Goal: Book appointment/travel/reservation

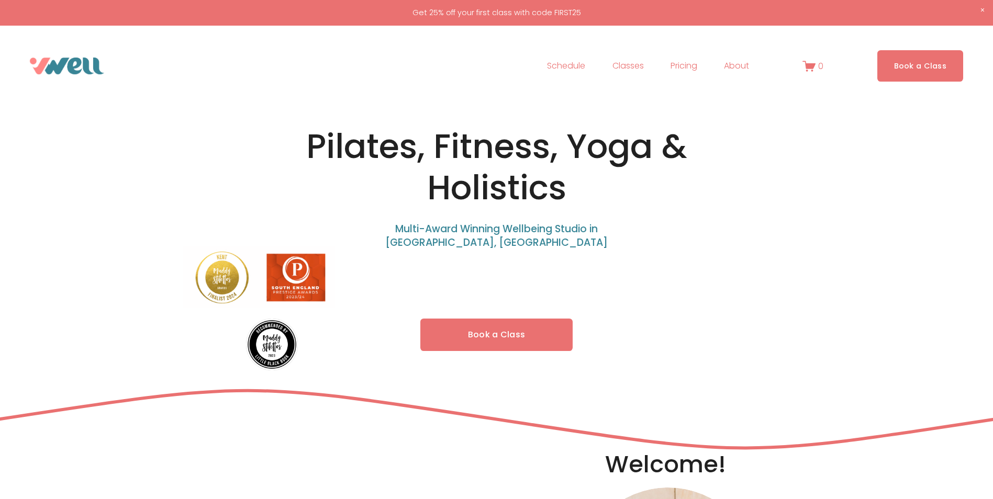
click at [567, 66] on link "Schedule" at bounding box center [566, 66] width 38 height 17
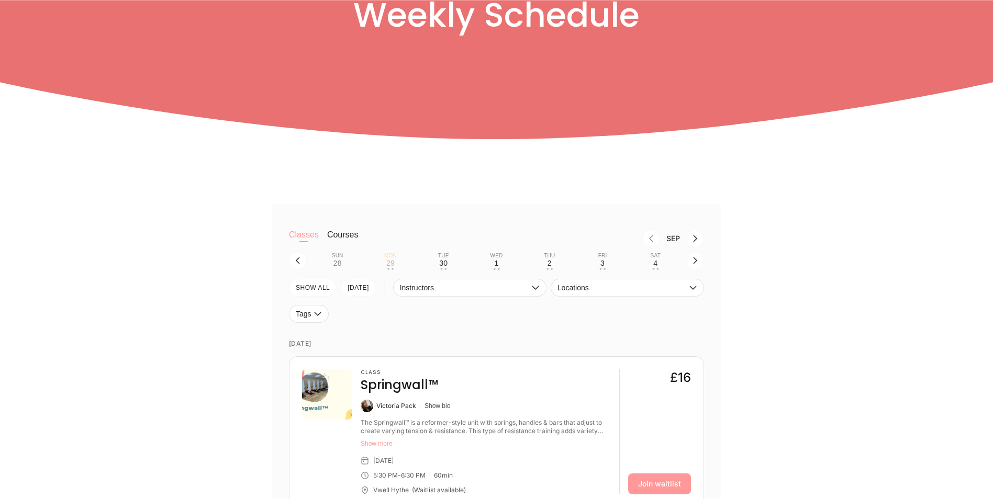
scroll to position [209, 0]
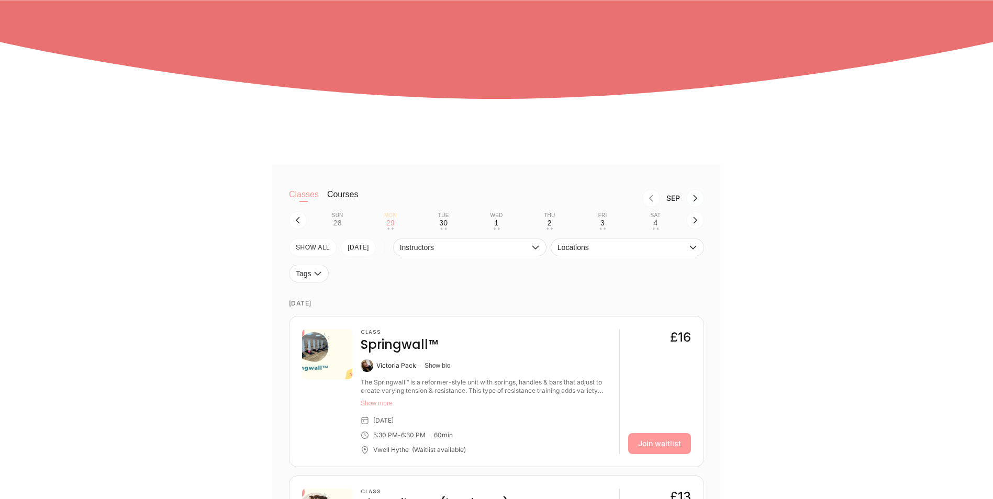
click at [698, 201] on icon "Next month, Oct" at bounding box center [695, 198] width 8 height 8
click at [698, 201] on icon "Next month, Nov" at bounding box center [695, 198] width 8 height 8
click at [655, 201] on icon "Previous month, Nov" at bounding box center [651, 198] width 8 height 8
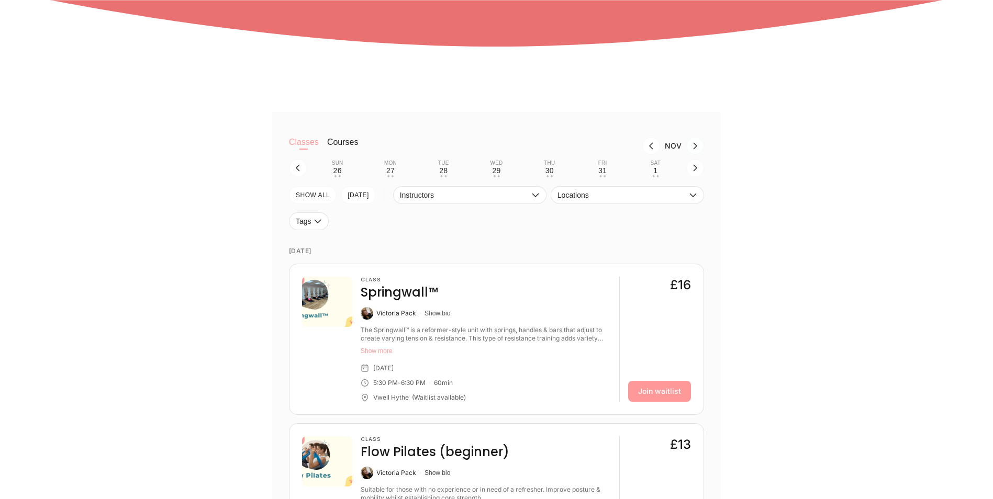
click at [692, 150] on icon "Next month, Dec" at bounding box center [695, 146] width 8 height 8
click at [556, 172] on button "Thu 4 • •" at bounding box center [549, 168] width 44 height 20
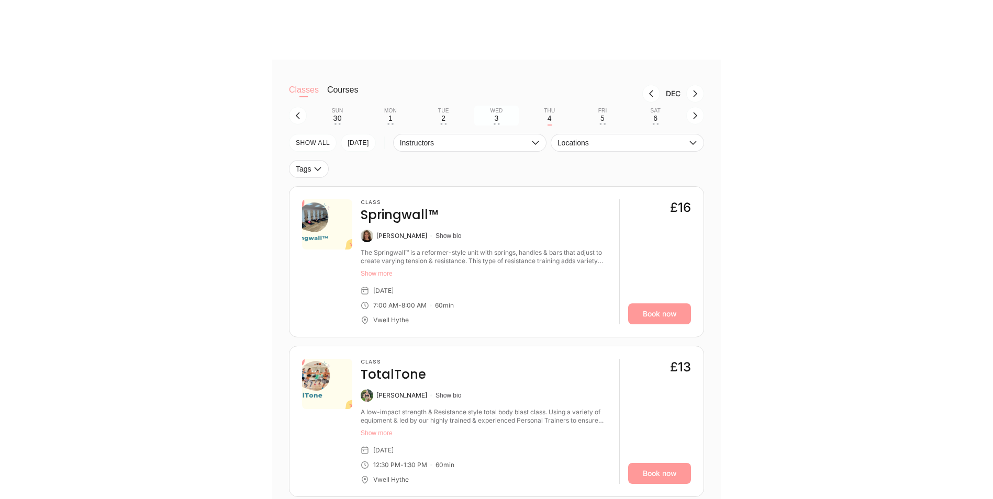
click at [490, 120] on button "Wed 3 • •" at bounding box center [496, 116] width 44 height 20
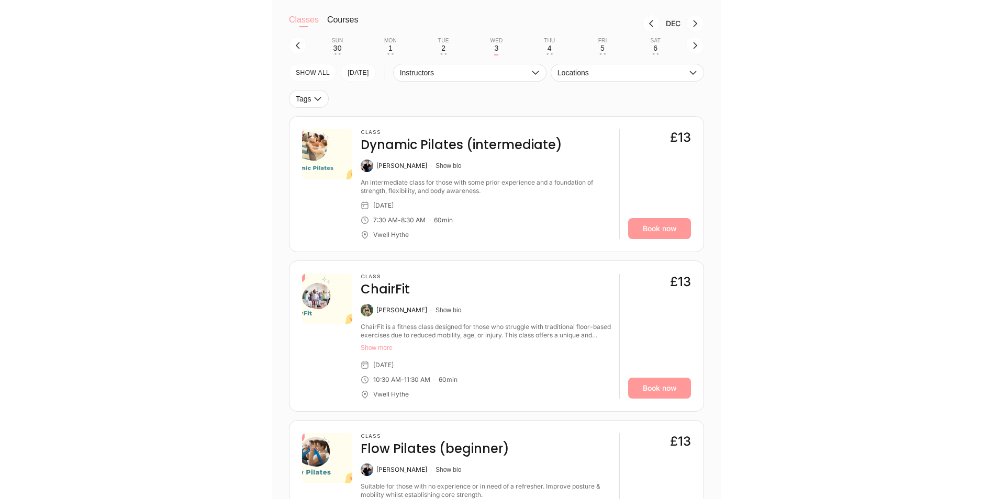
scroll to position [366, 0]
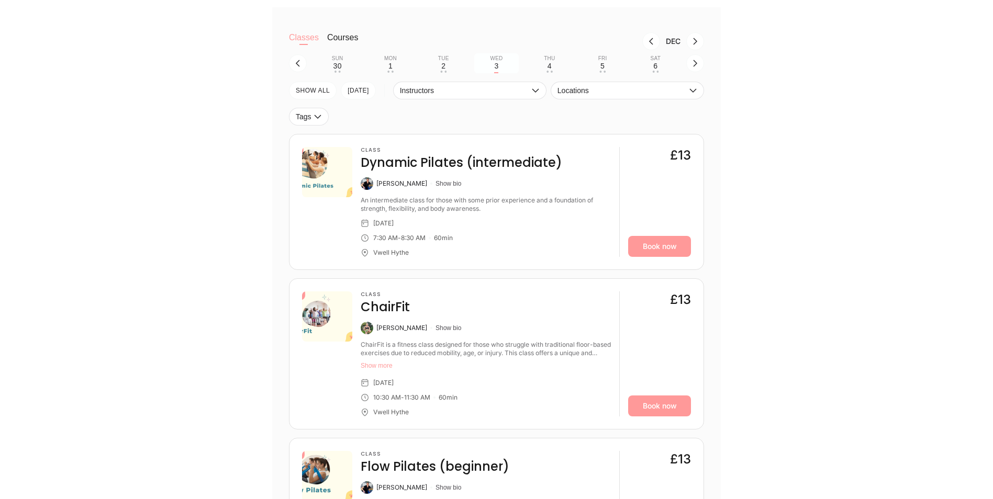
click at [494, 62] on div "Wed" at bounding box center [496, 58] width 13 height 6
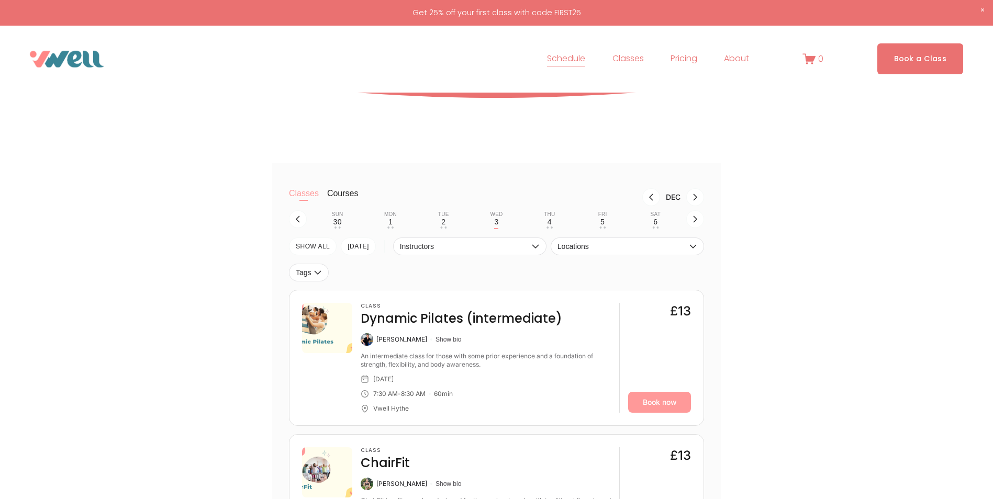
scroll to position [209, 0]
click at [550, 216] on div "Thu" at bounding box center [549, 215] width 11 height 6
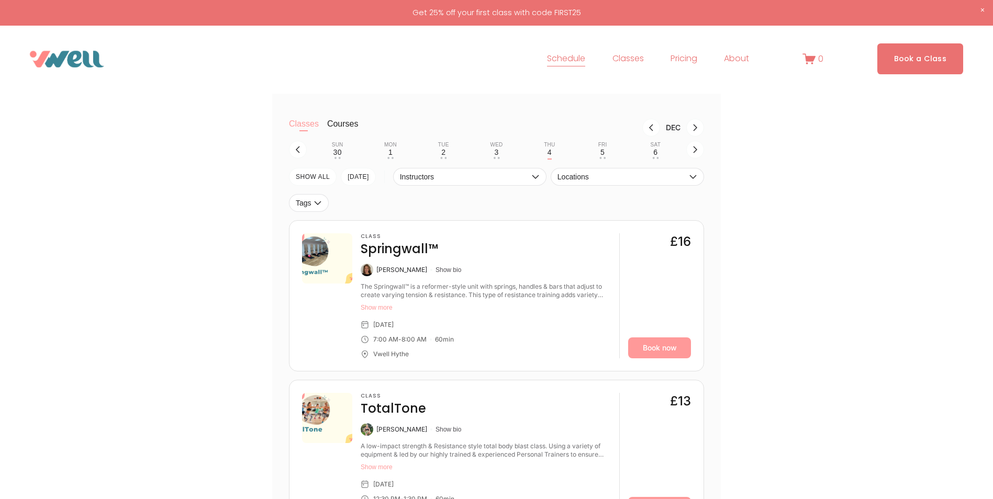
scroll to position [262, 0]
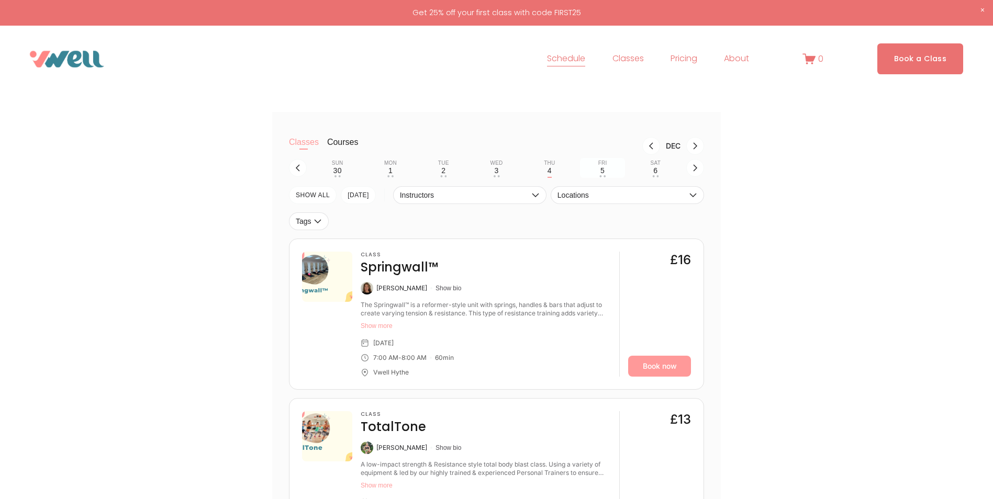
click at [602, 174] on div "5" at bounding box center [602, 170] width 4 height 8
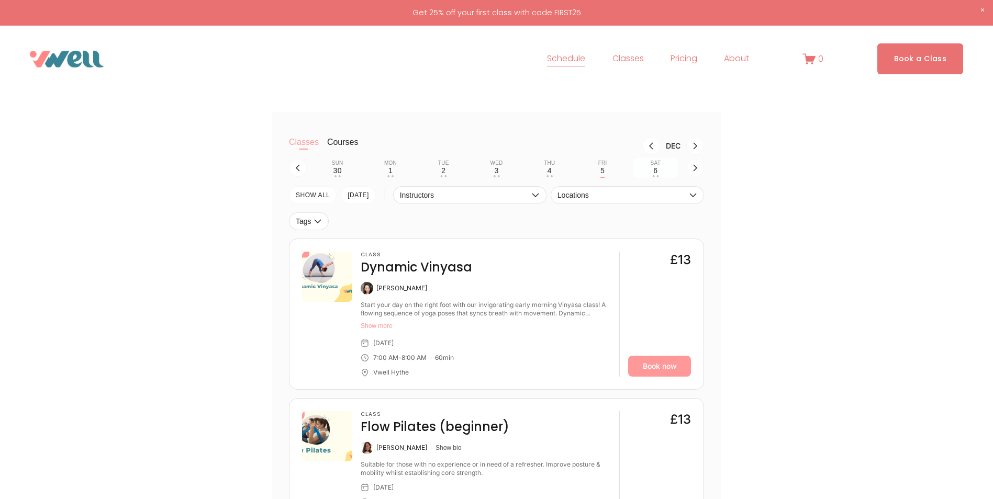
click at [650, 171] on button "Sat 6 • •" at bounding box center [655, 168] width 44 height 20
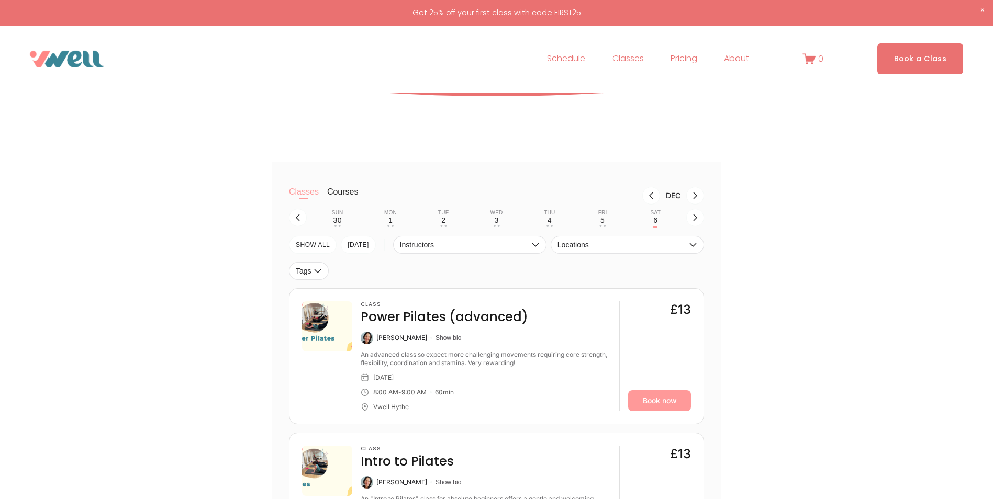
scroll to position [157, 0]
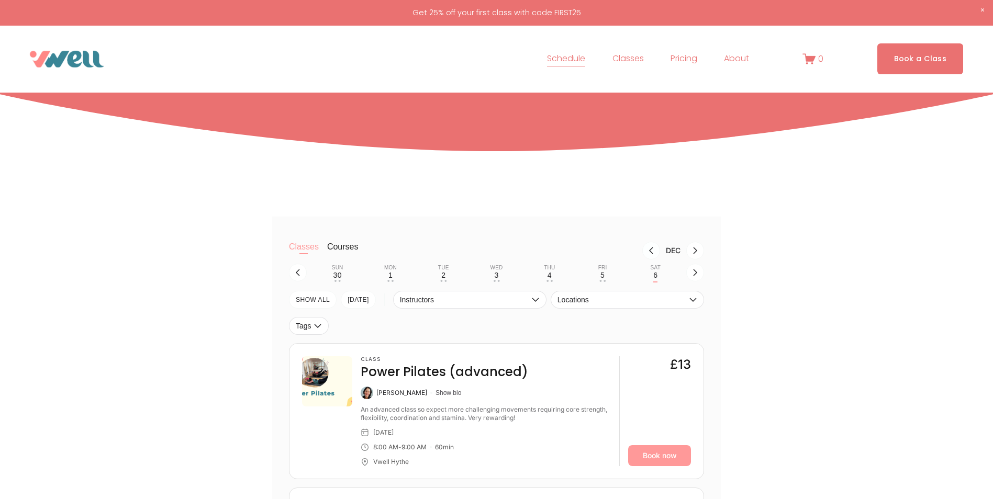
click at [650, 251] on icon "Previous month, Nov" at bounding box center [651, 250] width 8 height 8
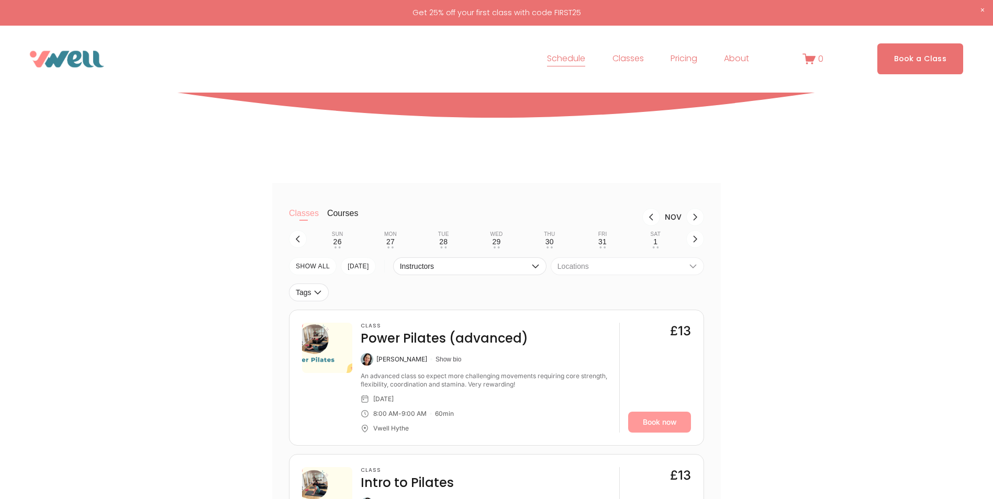
scroll to position [209, 0]
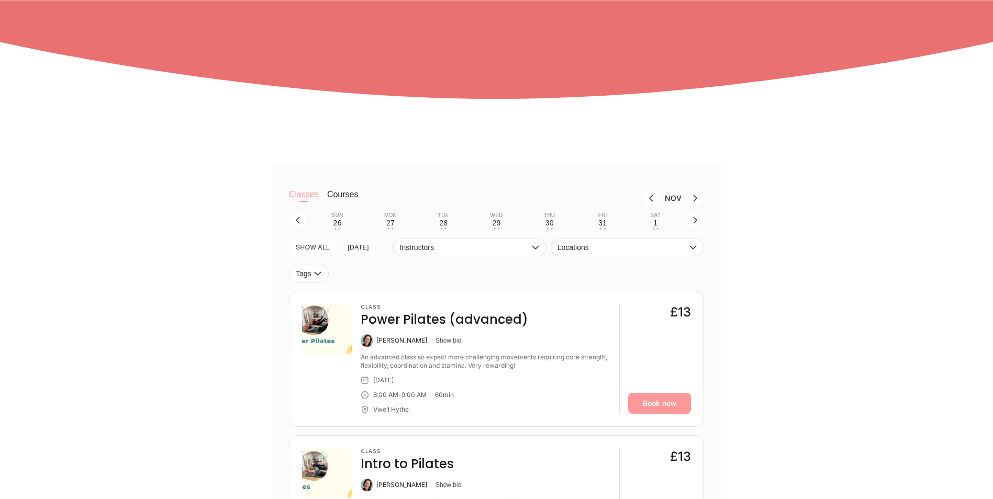
click at [696, 221] on icon "button" at bounding box center [695, 220] width 8 height 8
click at [494, 227] on div "5" at bounding box center [496, 223] width 4 height 8
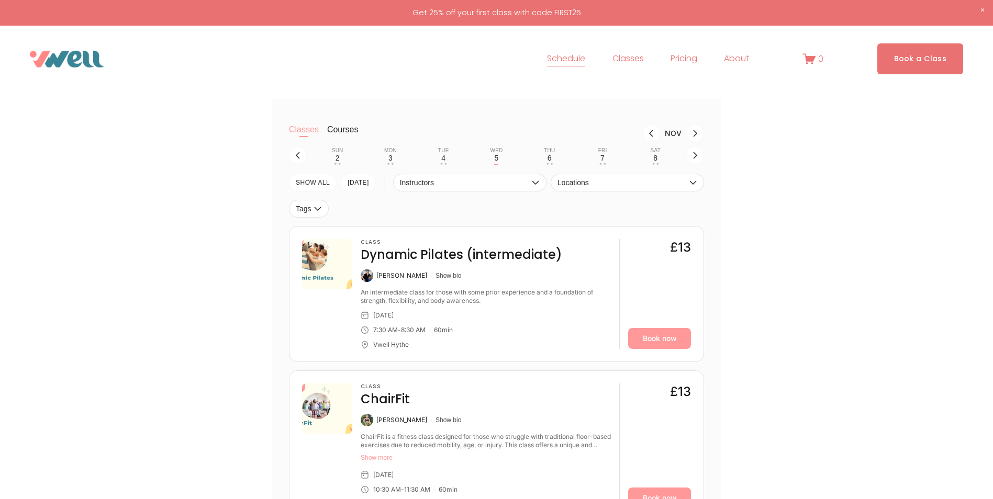
scroll to position [262, 0]
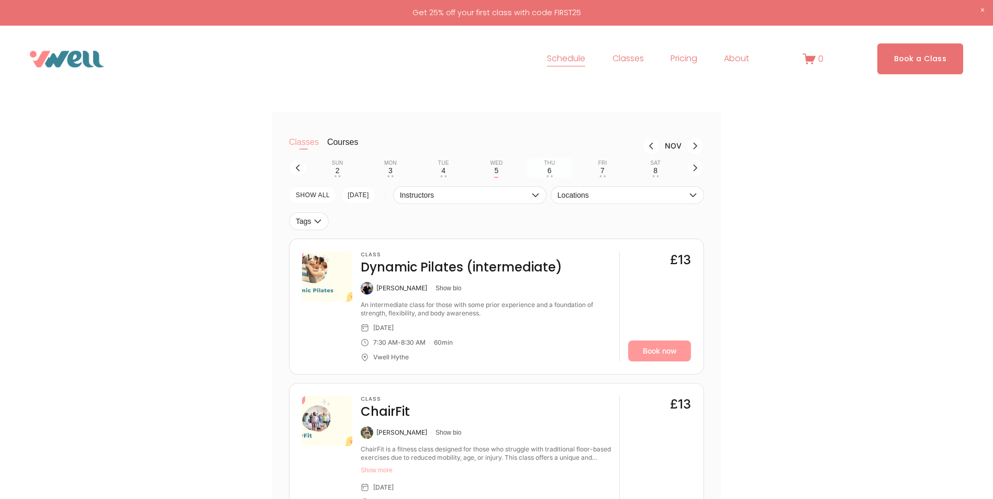
click at [547, 168] on div "6" at bounding box center [549, 170] width 4 height 8
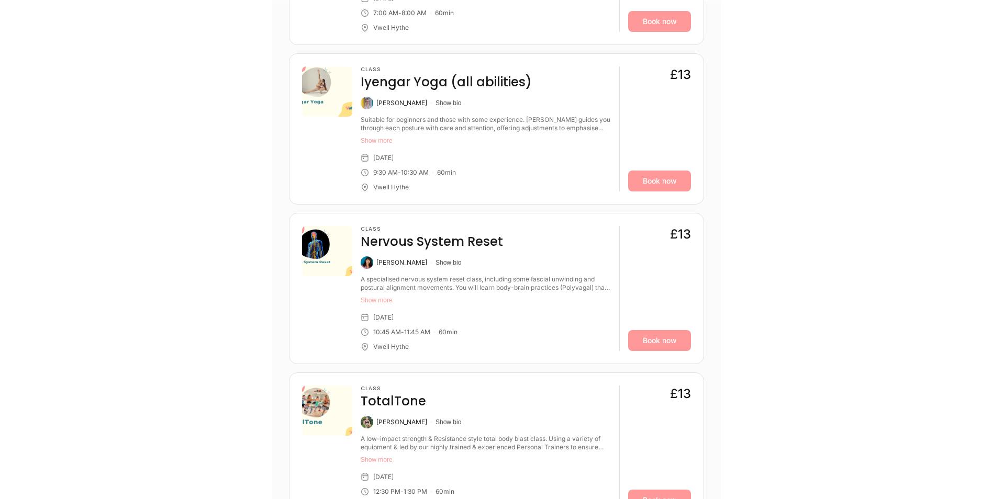
scroll to position [628, 0]
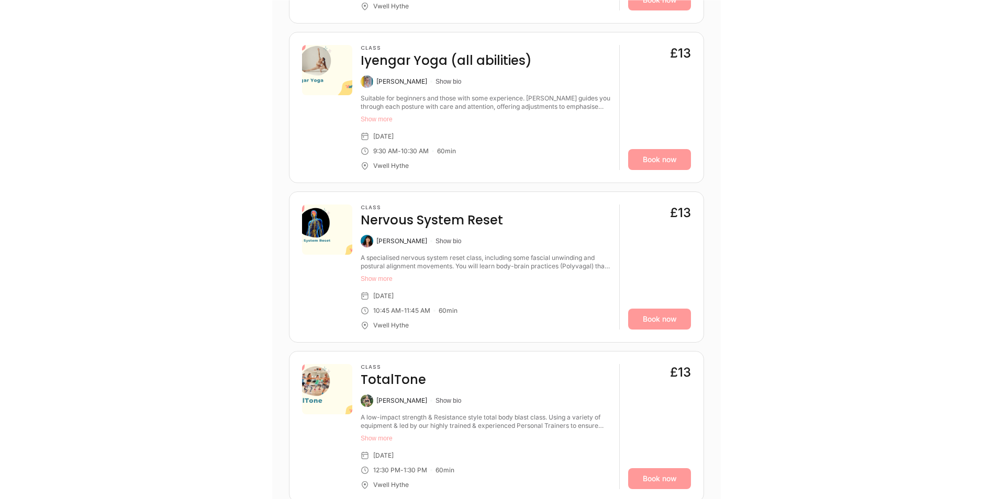
click at [385, 278] on button "Show more" at bounding box center [486, 279] width 250 height 8
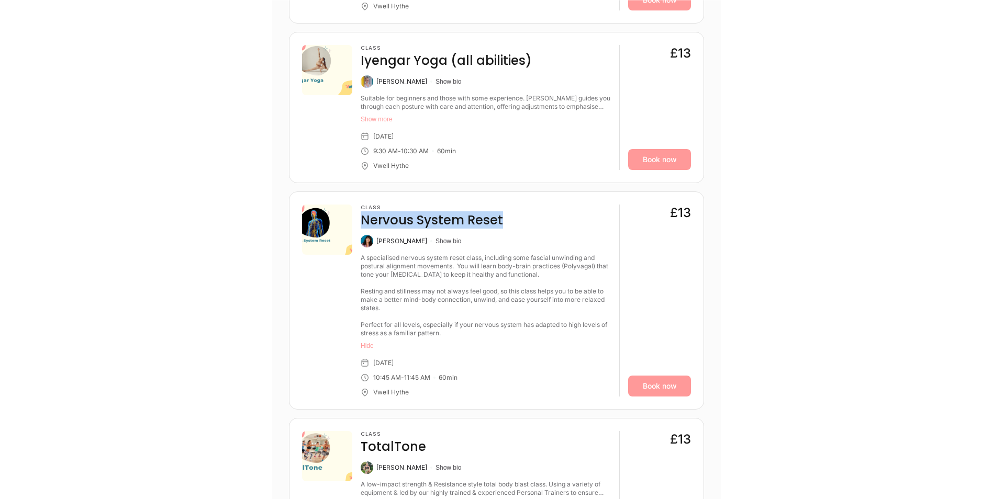
drag, startPoint x: 362, startPoint y: 221, endPoint x: 503, endPoint y: 220, distance: 141.8
click at [503, 220] on div "Class Nervous System Reset" at bounding box center [486, 217] width 250 height 24
copy h4 "Nervous System Reset"
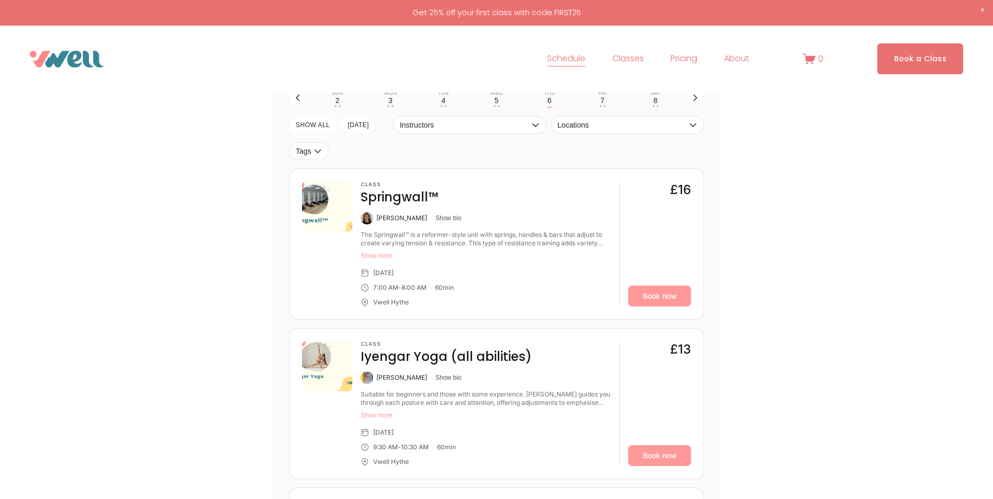
scroll to position [105, 0]
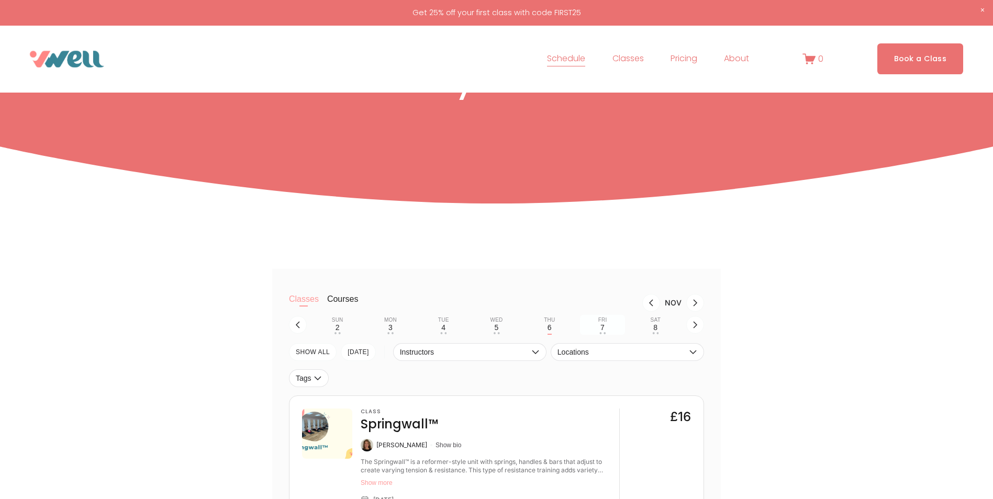
click at [604, 327] on div "7" at bounding box center [602, 327] width 4 height 8
click at [655, 326] on div "8" at bounding box center [655, 327] width 4 height 8
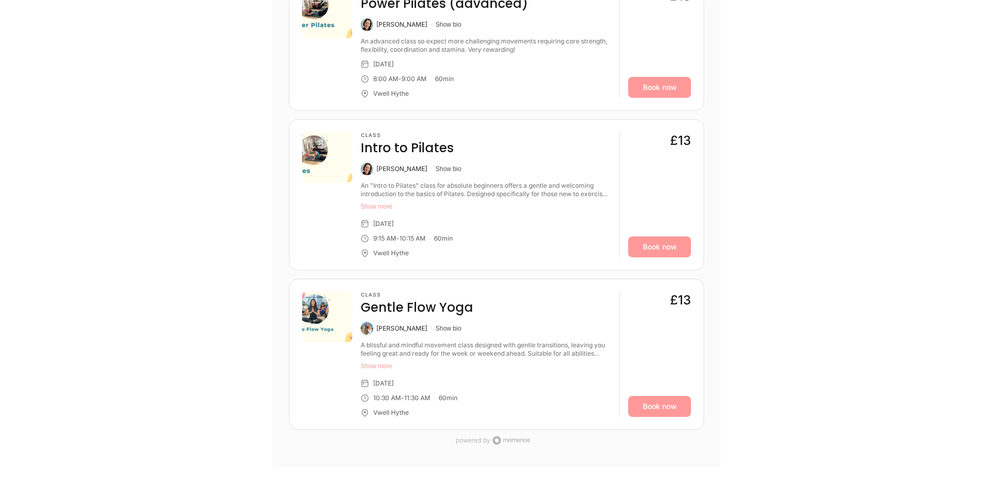
scroll to position [262, 0]
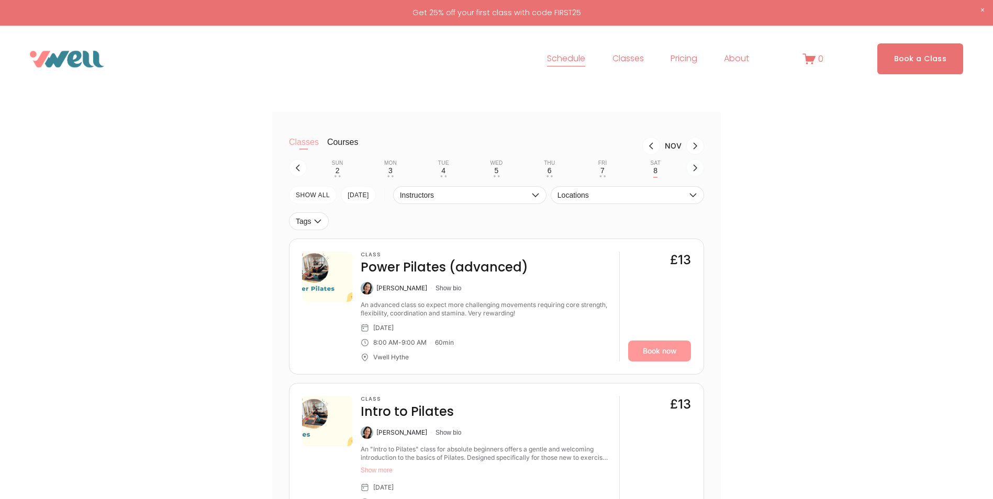
click at [695, 166] on icon "button" at bounding box center [695, 168] width 8 height 8
click at [606, 163] on div "Fri" at bounding box center [602, 163] width 9 height 6
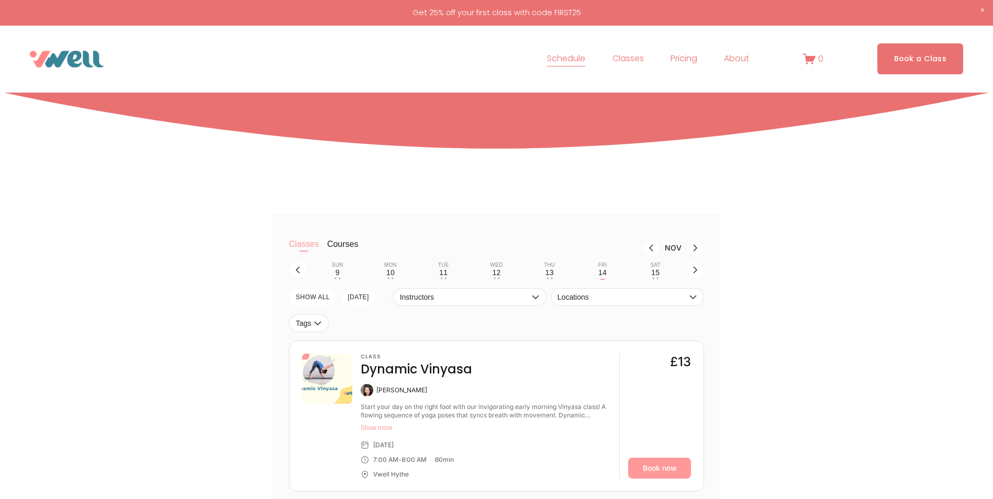
scroll to position [157, 0]
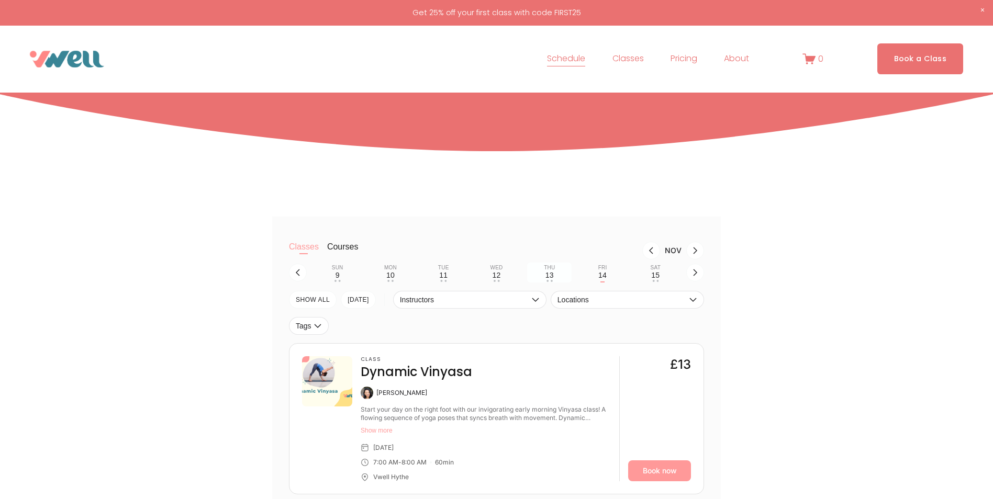
click at [550, 279] on div "13" at bounding box center [549, 275] width 8 height 8
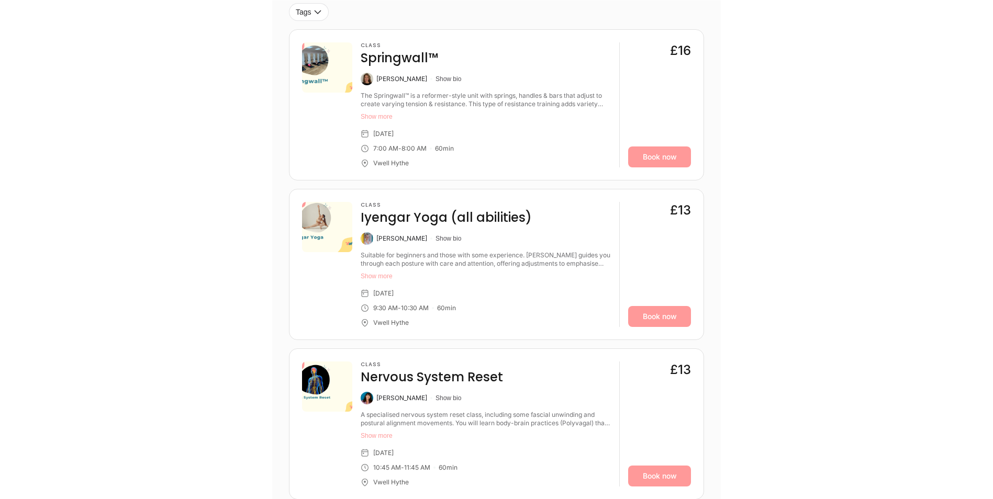
scroll to position [523, 0]
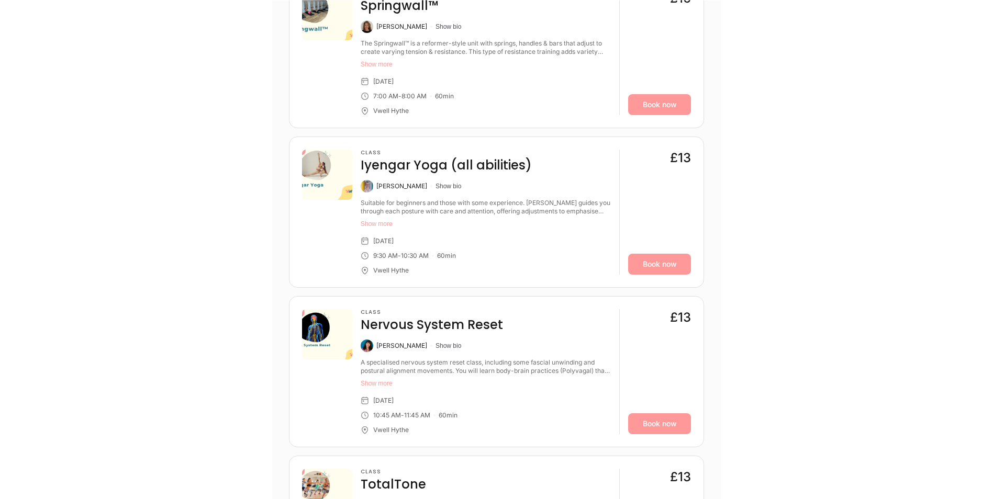
click at [382, 223] on button "Show more" at bounding box center [486, 224] width 250 height 8
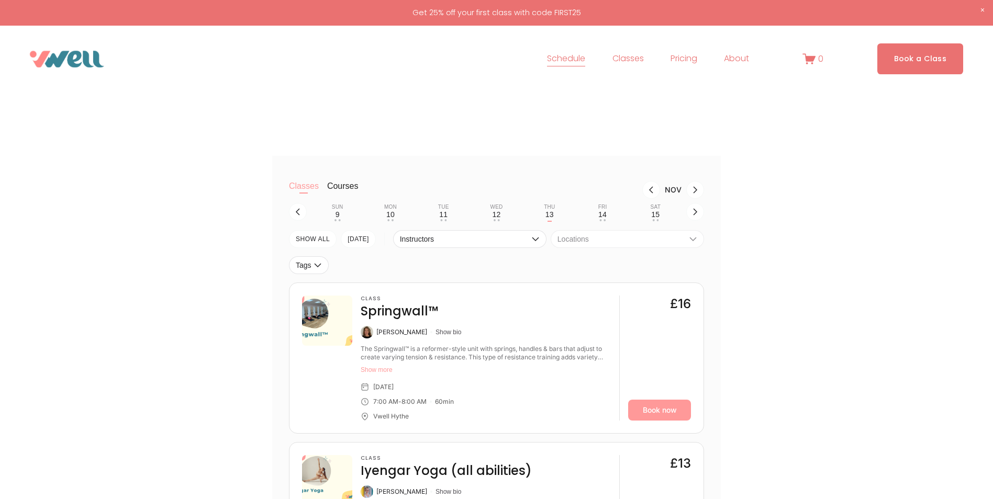
scroll to position [209, 0]
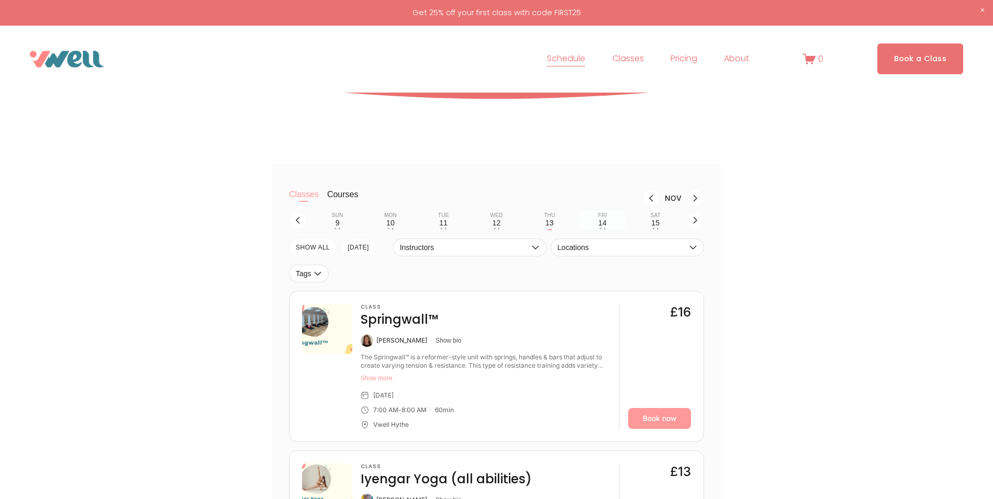
click at [591, 224] on button "Fri 14 • •" at bounding box center [602, 220] width 44 height 20
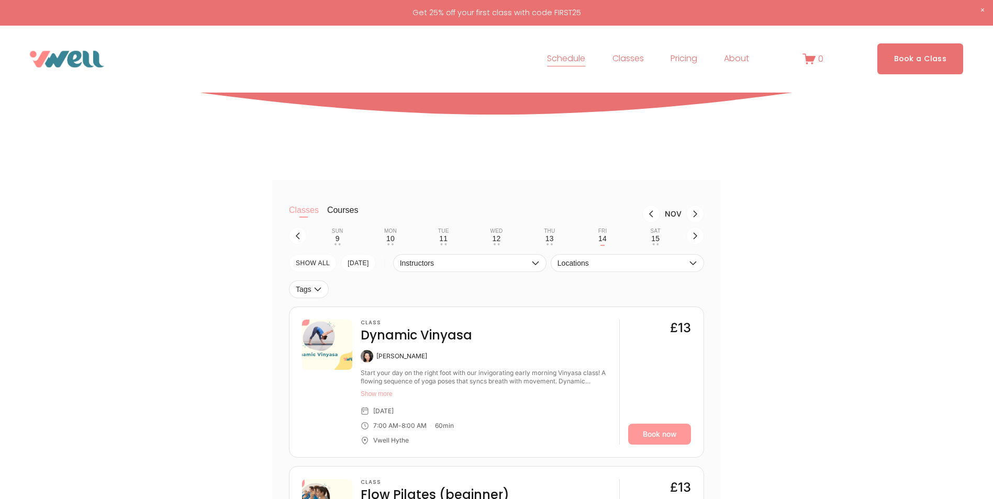
scroll to position [157, 0]
